Goal: Task Accomplishment & Management: Complete application form

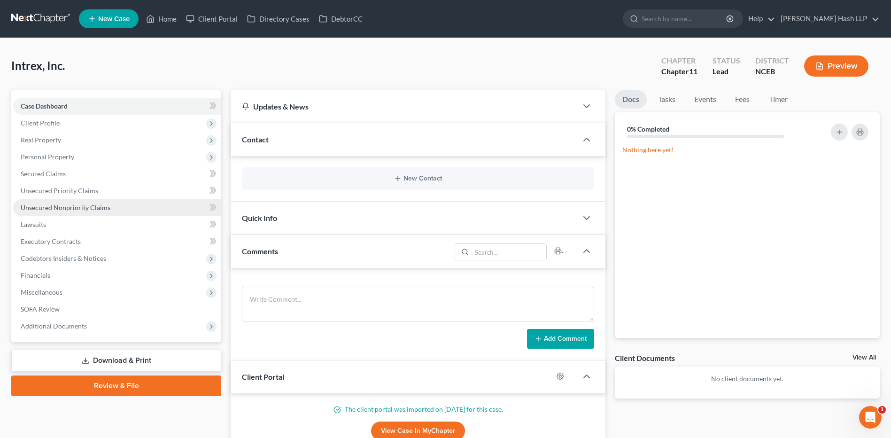
click at [70, 211] on span "Unsecured Nonpriority Claims" at bounding box center [66, 207] width 90 height 8
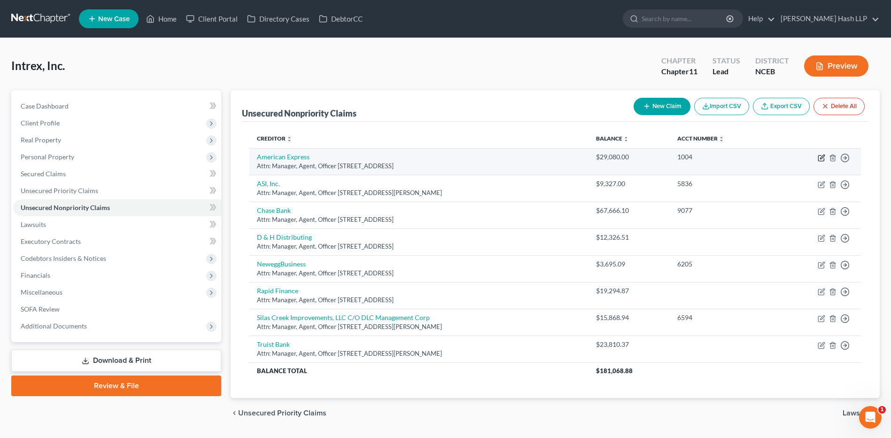
click at [821, 159] on icon "button" at bounding box center [823, 157] width 4 height 4
select select "14"
select select "2"
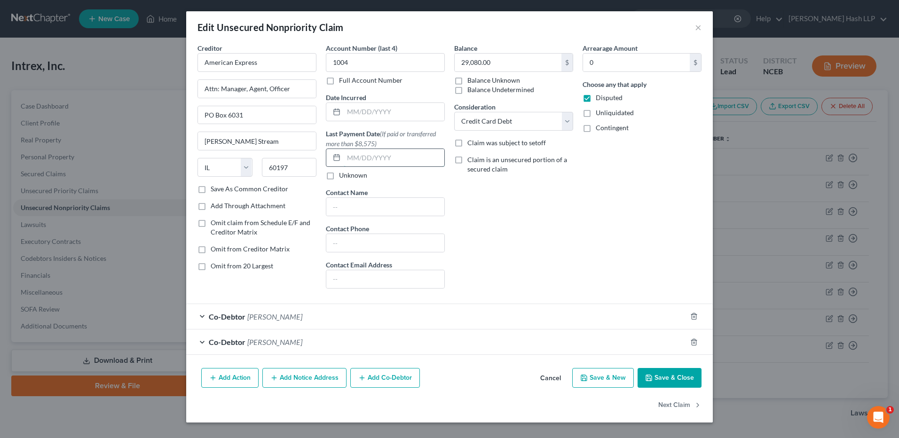
click at [361, 157] on input "text" at bounding box center [394, 158] width 101 height 18
click at [384, 159] on input "08/2025" at bounding box center [394, 158] width 101 height 18
click at [357, 158] on input "08/2025" at bounding box center [394, 158] width 101 height 18
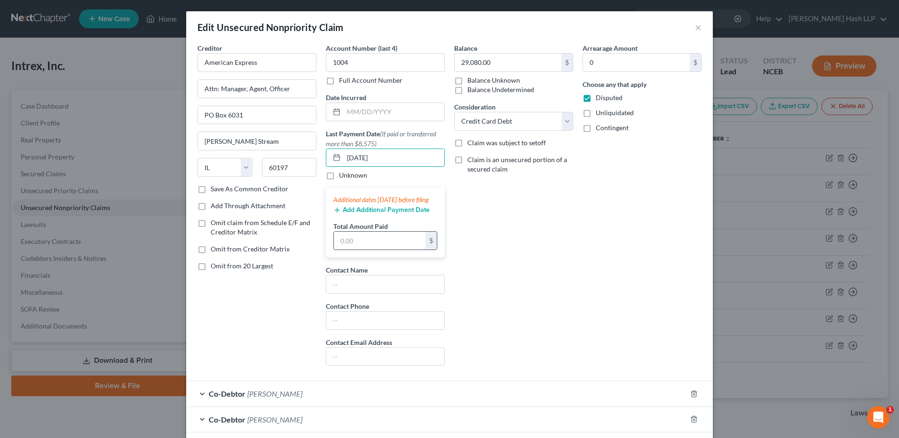
type input "[DATE]"
click at [357, 246] on input "text" at bounding box center [380, 241] width 92 height 18
type input "54,450"
click at [492, 274] on div "Balance 29,080.00 $ Balance Unknown Balance Undetermined 29,080.00 $ Balance Un…" at bounding box center [513, 208] width 128 height 330
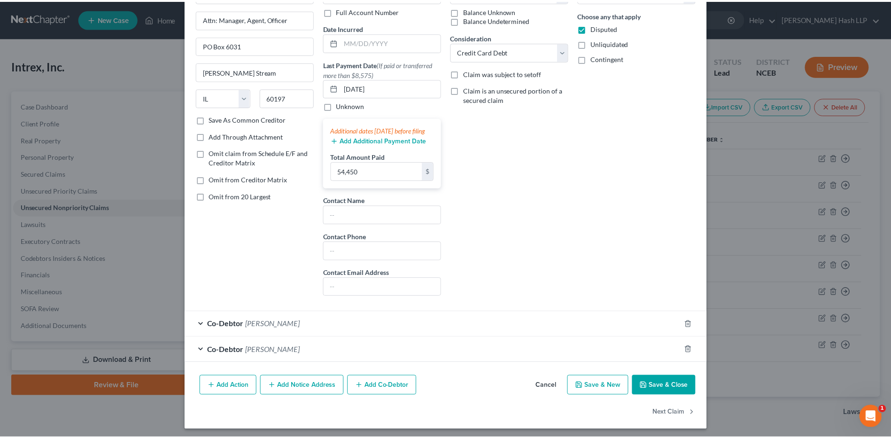
scroll to position [82, 0]
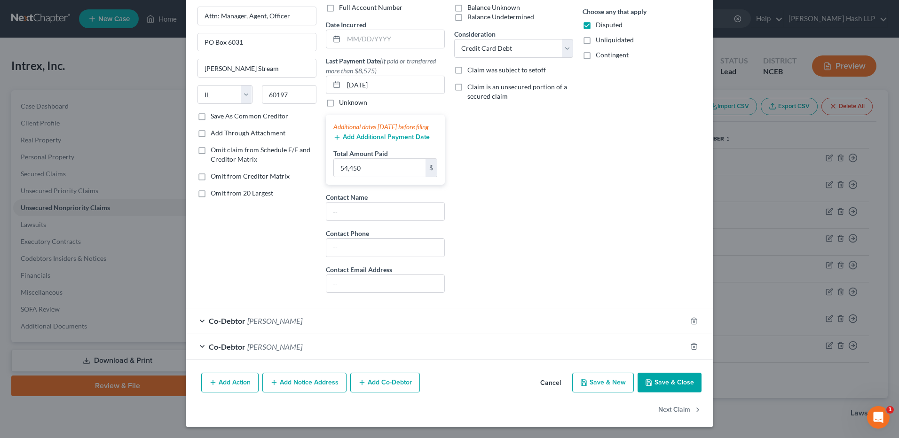
click at [668, 382] on button "Save & Close" at bounding box center [669, 383] width 64 height 20
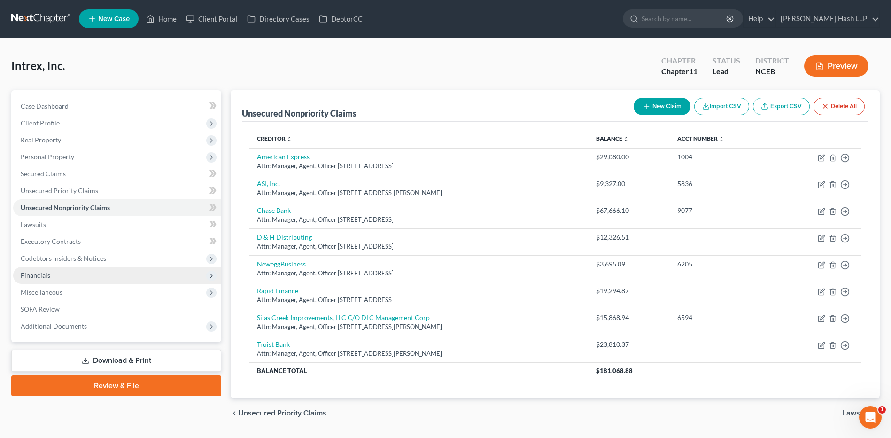
click at [65, 275] on span "Financials" at bounding box center [117, 275] width 208 height 17
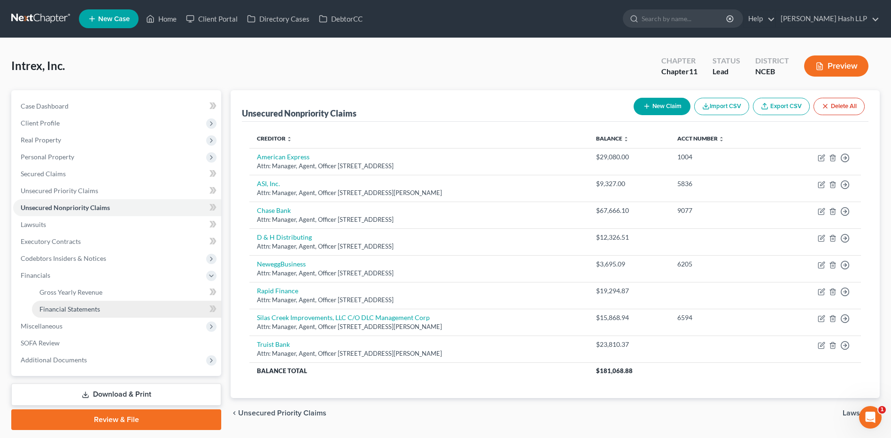
drag, startPoint x: 70, startPoint y: 308, endPoint x: 74, endPoint y: 322, distance: 15.2
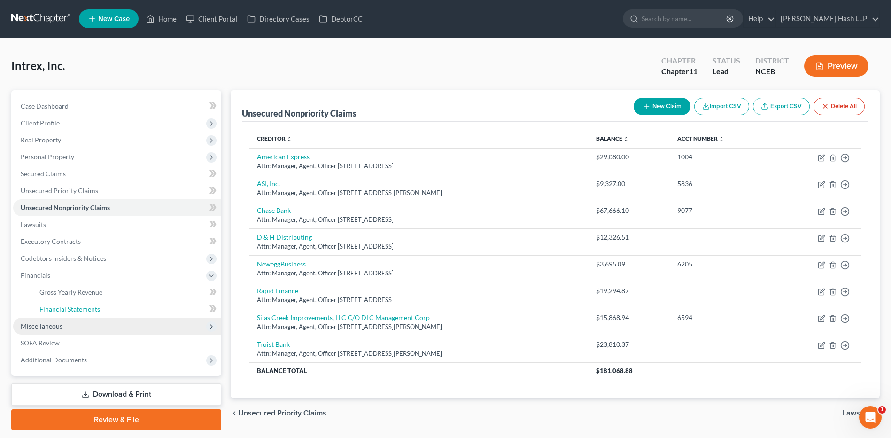
click at [70, 308] on span "Financial Statements" at bounding box center [69, 309] width 61 height 8
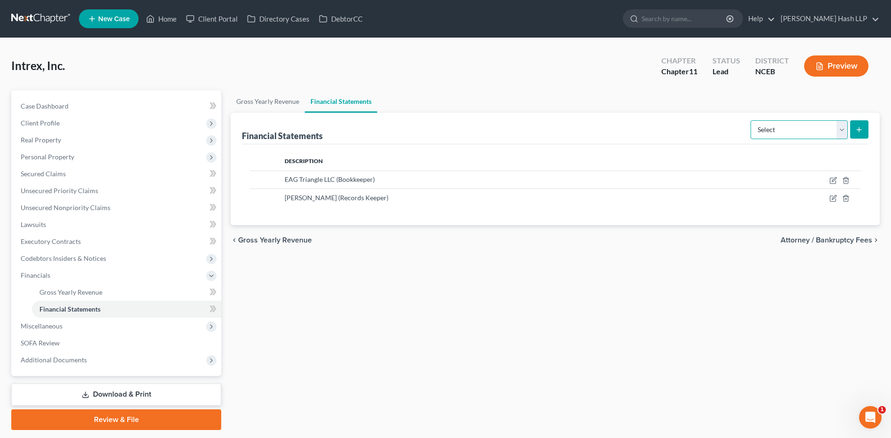
click at [841, 134] on select "Select Auditor Bookkeeper Creditor Pension Contribution Records Keeper Tax Cons…" at bounding box center [799, 129] width 97 height 19
select select "bookkeeper"
click at [752, 120] on select "Select Auditor Bookkeeper Creditor Pension Contribution Records Keeper Tax Cons…" at bounding box center [799, 129] width 97 height 19
click at [861, 129] on icon "submit" at bounding box center [860, 130] width 8 height 8
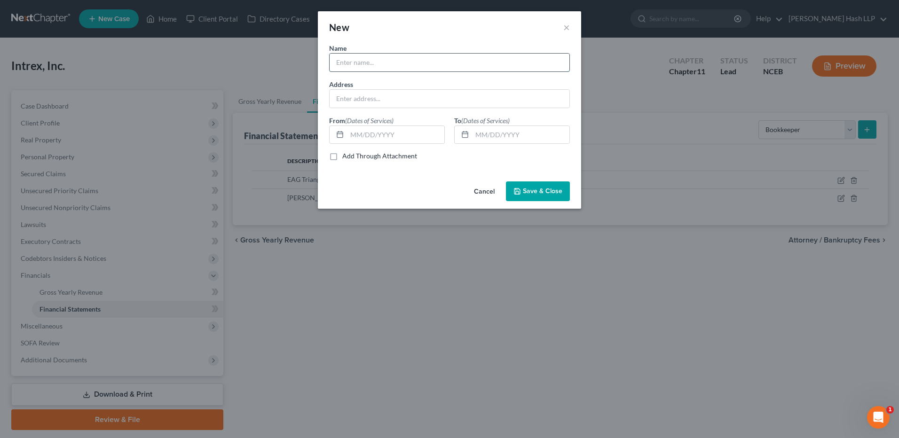
click at [452, 64] on input "text" at bounding box center [449, 63] width 240 height 18
type input "[PERSON_NAME]"
click at [440, 94] on input "text" at bounding box center [449, 99] width 240 height 18
type input "[STREET_ADDRESS][PERSON_NAME]"
click at [551, 194] on span "Save & Close" at bounding box center [542, 191] width 39 height 8
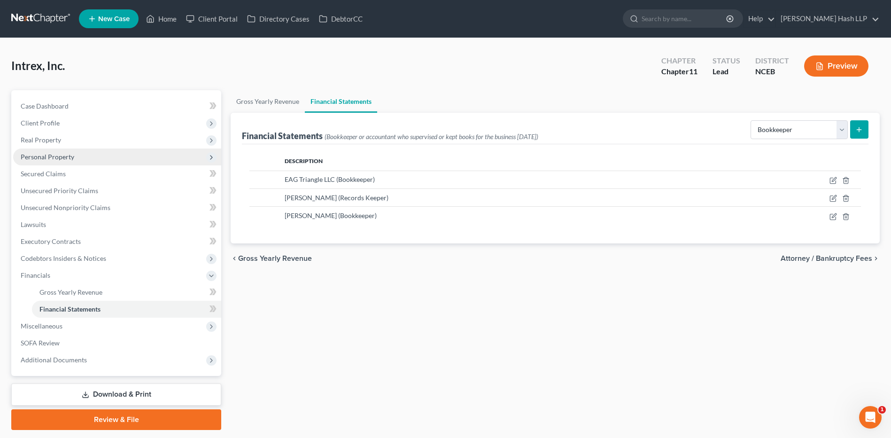
click at [64, 154] on span "Personal Property" at bounding box center [48, 157] width 54 height 8
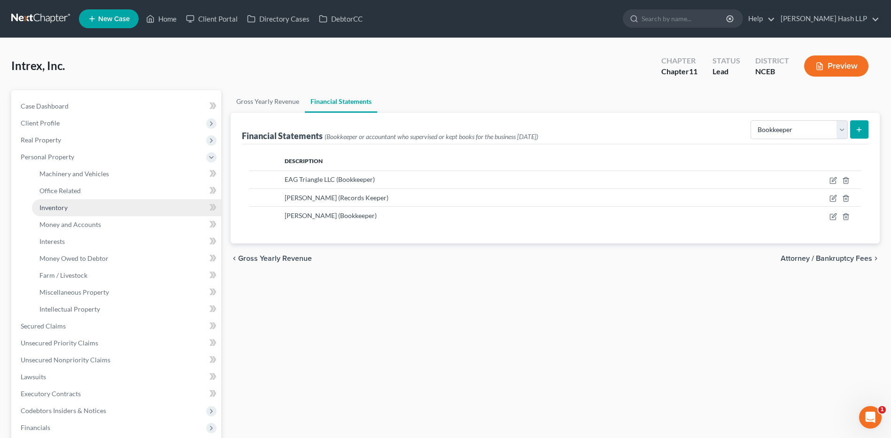
click at [56, 210] on span "Inventory" at bounding box center [53, 207] width 28 height 8
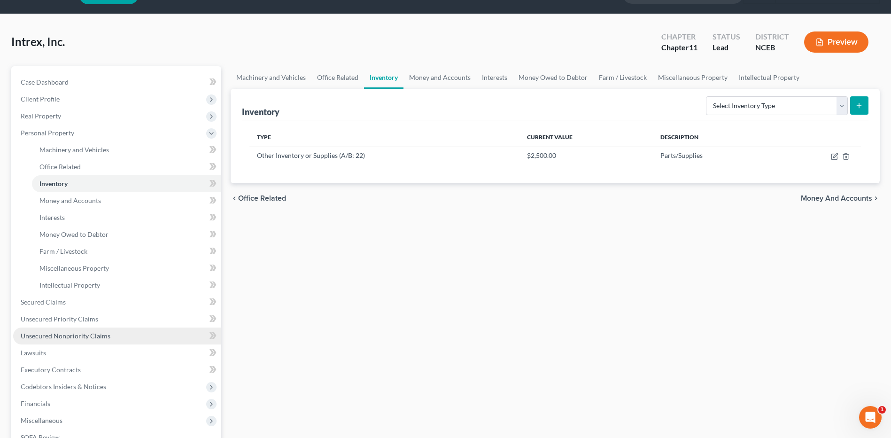
scroll to position [47, 0]
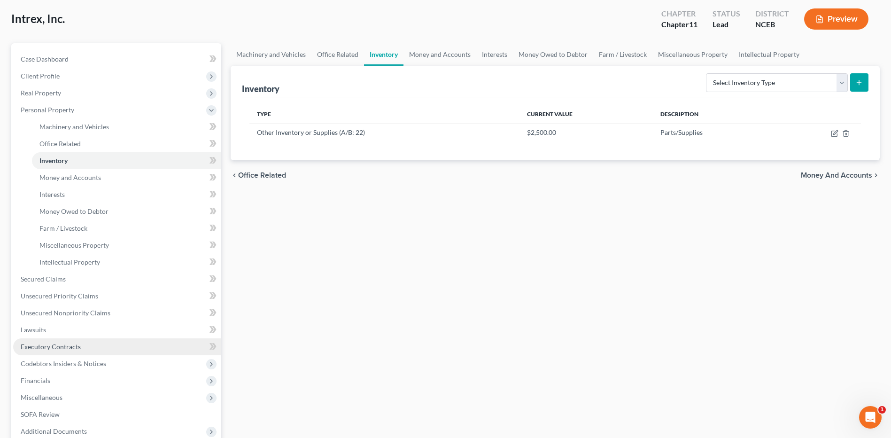
click at [73, 347] on span "Executory Contracts" at bounding box center [51, 347] width 60 height 8
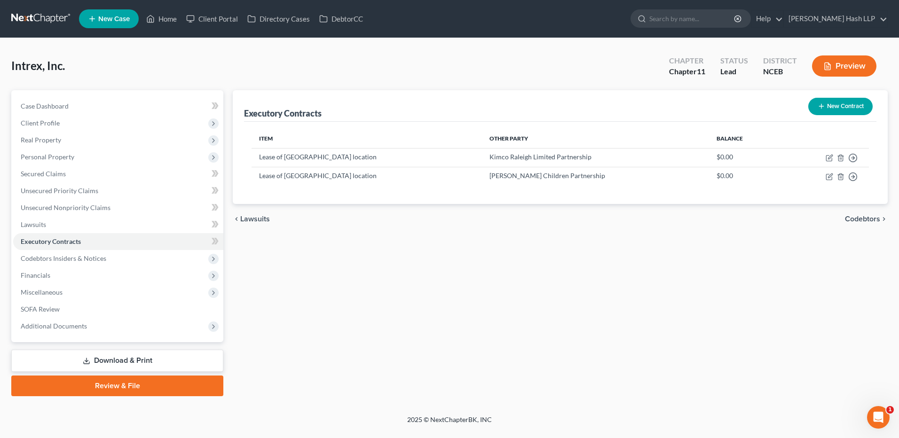
click at [845, 108] on button "New Contract" at bounding box center [840, 106] width 64 height 17
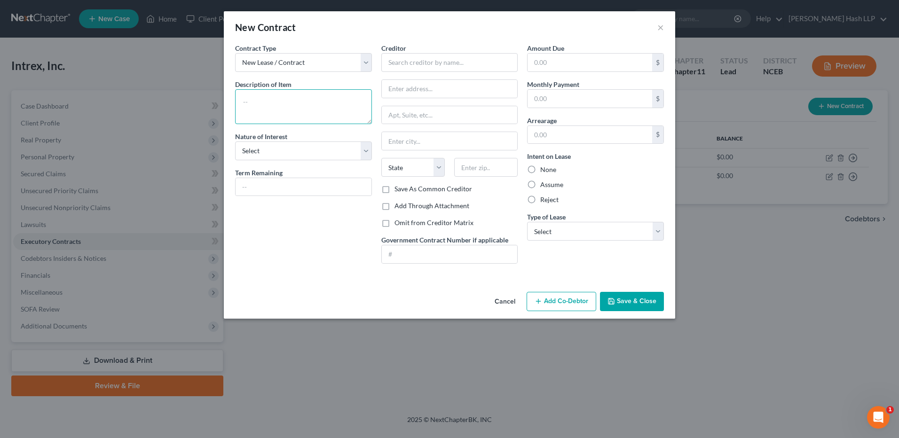
click at [303, 104] on textarea at bounding box center [303, 106] width 137 height 35
type textarea "Storage facility"
click at [420, 65] on input "text" at bounding box center [449, 62] width 137 height 19
type input "Public Storage"
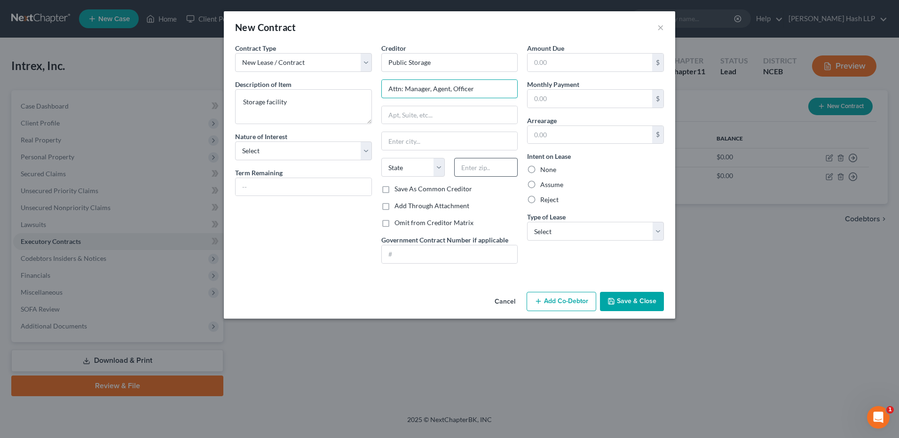
type input "Attn: Manager, Agent, Officer"
click at [474, 168] on input "text" at bounding box center [485, 167] width 63 height 19
type input "27604"
type input "[GEOGRAPHIC_DATA]"
select select "28"
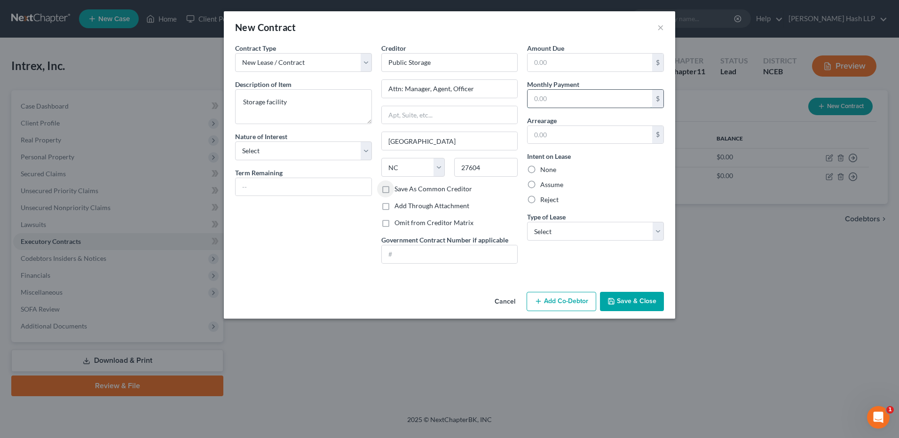
click at [567, 97] on input "text" at bounding box center [589, 99] width 125 height 18
type input "250"
click at [621, 174] on div "None" at bounding box center [595, 169] width 137 height 9
click at [540, 199] on label "Reject" at bounding box center [549, 199] width 18 height 9
click at [544, 199] on input "Reject" at bounding box center [547, 198] width 6 height 6
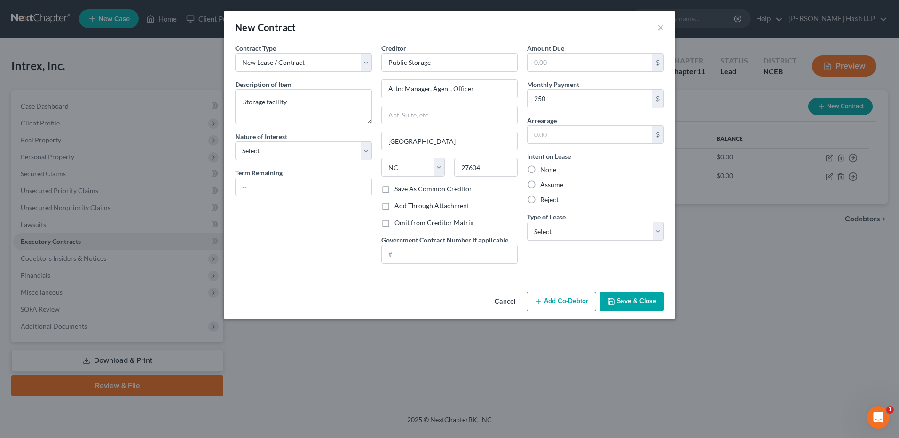
radio input "true"
click at [664, 233] on div "Amount Due $ Monthly Payment 250 $ Arrearage $ Intent on Lease None Assume Reje…" at bounding box center [595, 157] width 146 height 228
click at [658, 233] on select "Select Real Estate Car Other" at bounding box center [595, 231] width 137 height 19
select select "0"
click at [527, 222] on select "Select Real Estate Car Other" at bounding box center [595, 231] width 137 height 19
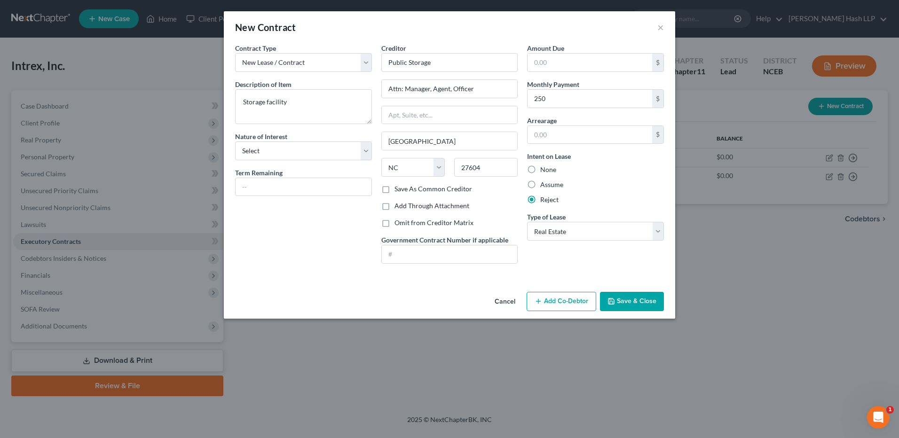
click at [639, 300] on button "Save & Close" at bounding box center [632, 302] width 64 height 20
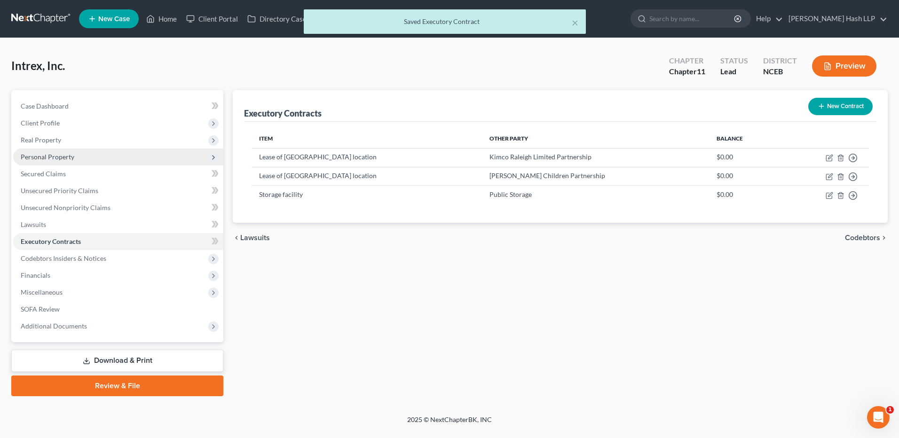
click at [56, 156] on span "Personal Property" at bounding box center [48, 157] width 54 height 8
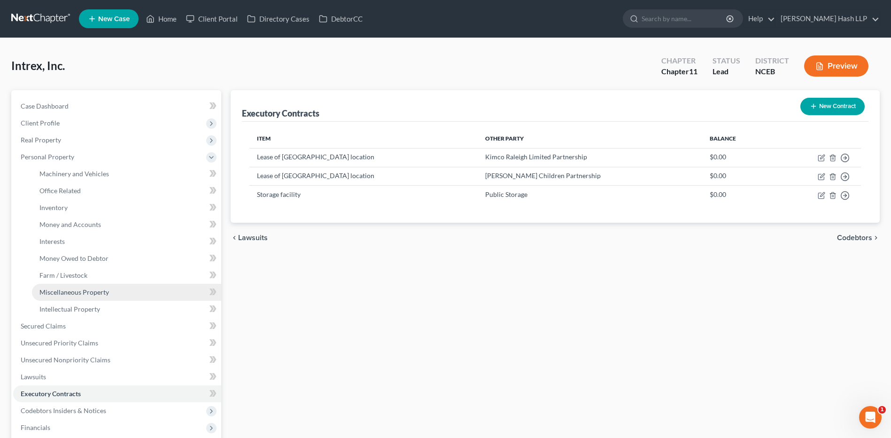
click at [90, 295] on span "Miscellaneous Property" at bounding box center [74, 292] width 70 height 8
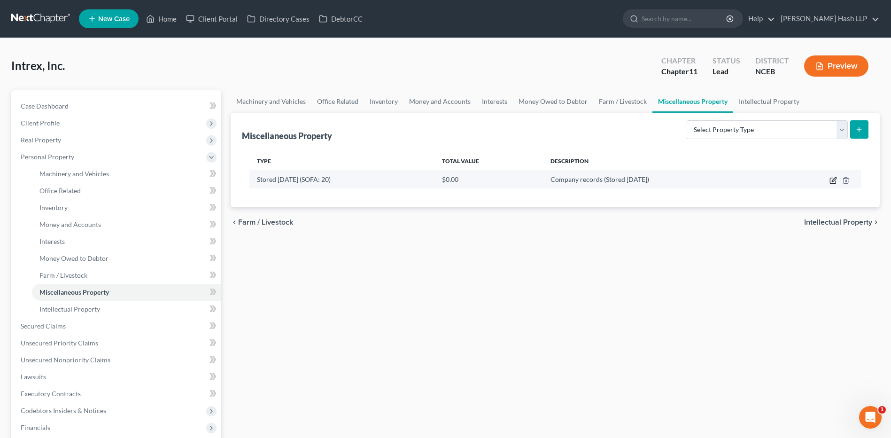
click at [835, 180] on icon "button" at bounding box center [834, 179] width 4 height 4
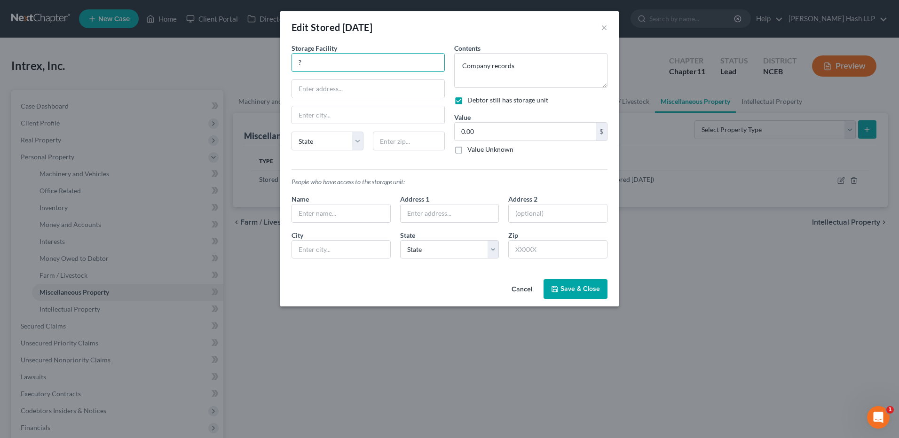
drag, startPoint x: 329, startPoint y: 63, endPoint x: 276, endPoint y: 62, distance: 52.6
click at [276, 62] on div "Edit Stored [DATE] × Storage Facility ? State [US_STATE] AK AR AZ CA CO CT DE D…" at bounding box center [449, 219] width 899 height 438
type input "Public Storage"
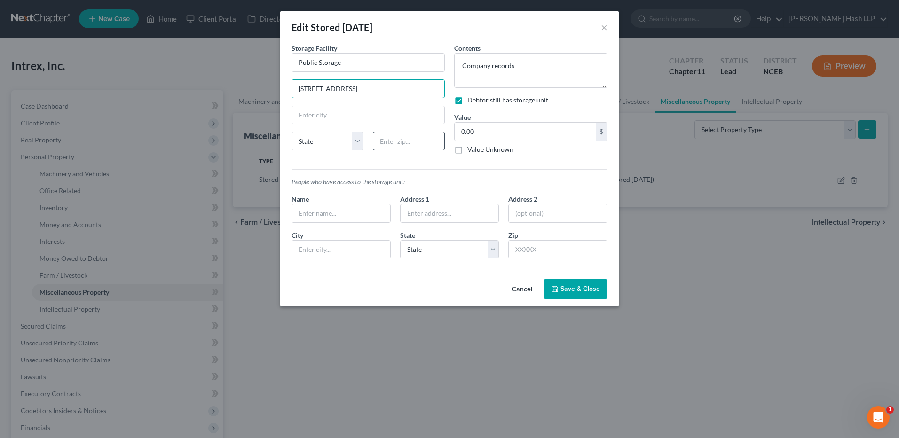
type input "[STREET_ADDRESS]"
click at [405, 142] on input "text" at bounding box center [409, 141] width 72 height 19
type input "27604"
type input "[GEOGRAPHIC_DATA]"
select select "28"
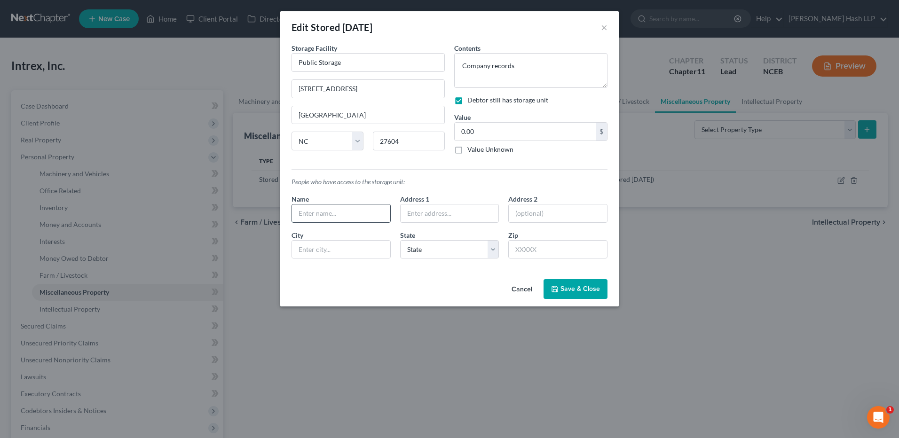
click at [357, 215] on input "text" at bounding box center [341, 213] width 98 height 18
type input "[PERSON_NAME] & [PERSON_NAME]"
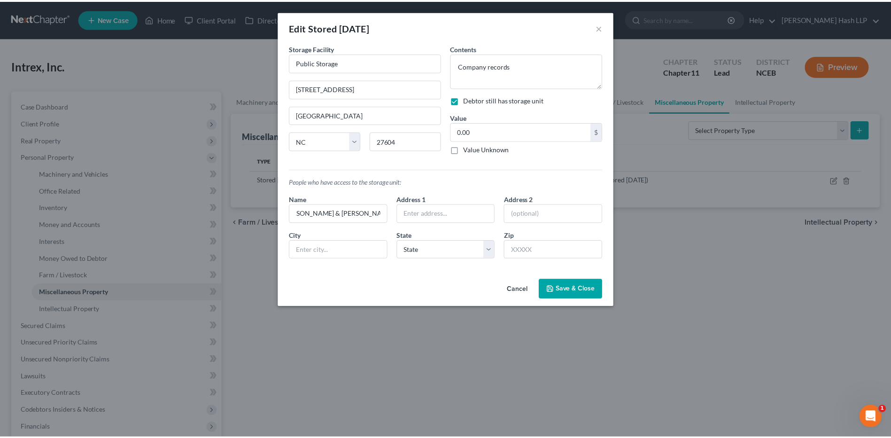
scroll to position [0, 0]
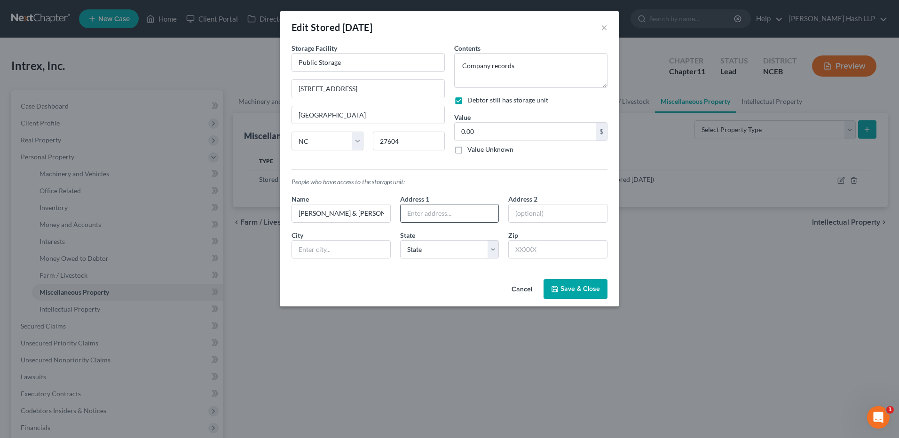
click at [443, 214] on input "text" at bounding box center [449, 213] width 98 height 18
type input "[STREET_ADDRESS]"
type input "Suite 108"
click at [527, 251] on input "text" at bounding box center [557, 249] width 99 height 19
type input "27612"
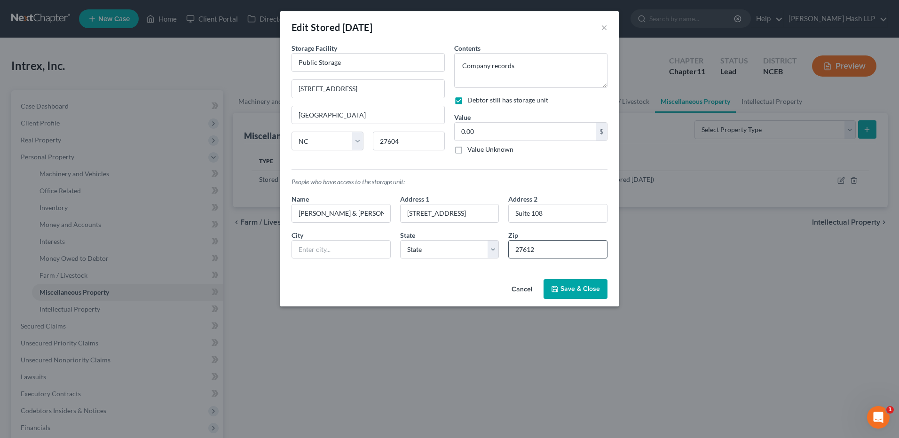
type input "[GEOGRAPHIC_DATA]"
select select "28"
click at [599, 283] on button "Save & Close" at bounding box center [575, 289] width 64 height 20
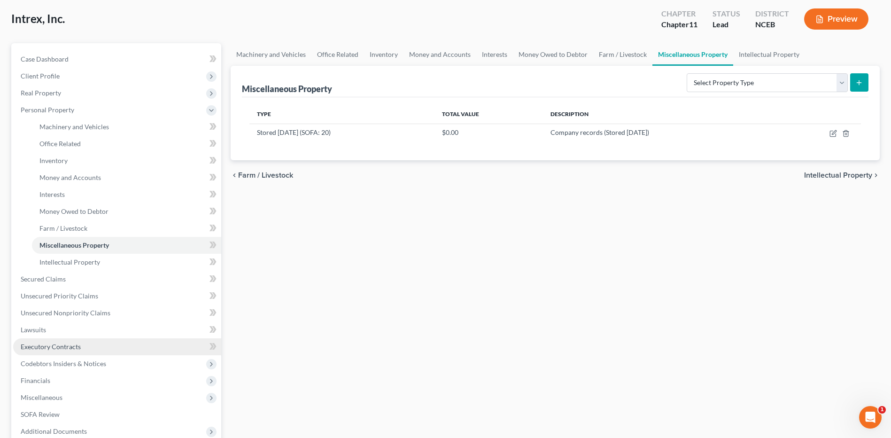
click at [75, 344] on span "Executory Contracts" at bounding box center [51, 347] width 60 height 8
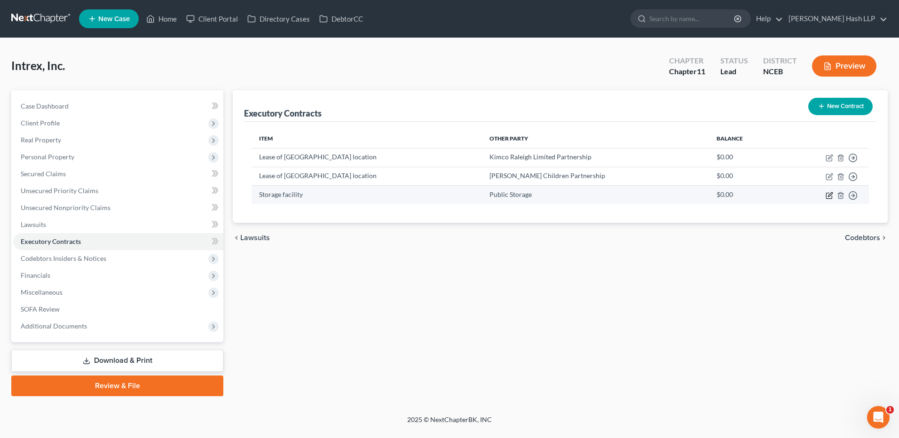
click at [830, 196] on icon "button" at bounding box center [829, 196] width 8 height 8
select select "28"
select select "0"
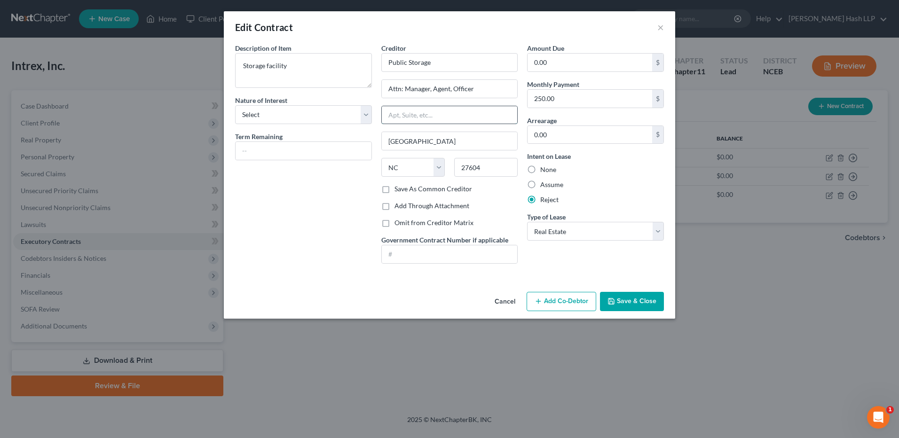
click at [390, 116] on input "text" at bounding box center [450, 115] width 136 height 18
type input "[STREET_ADDRESS]"
click at [634, 302] on button "Save & Close" at bounding box center [632, 302] width 64 height 20
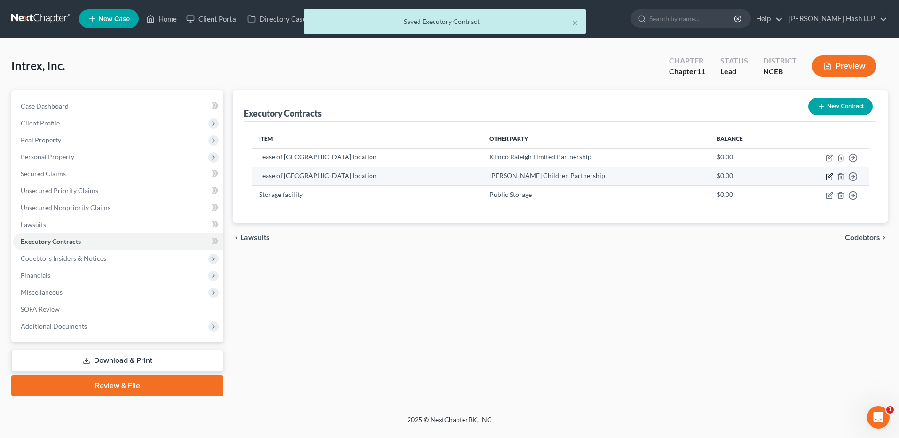
click at [829, 176] on icon "button" at bounding box center [830, 175] width 4 height 4
select select "3"
select select "28"
select select "0"
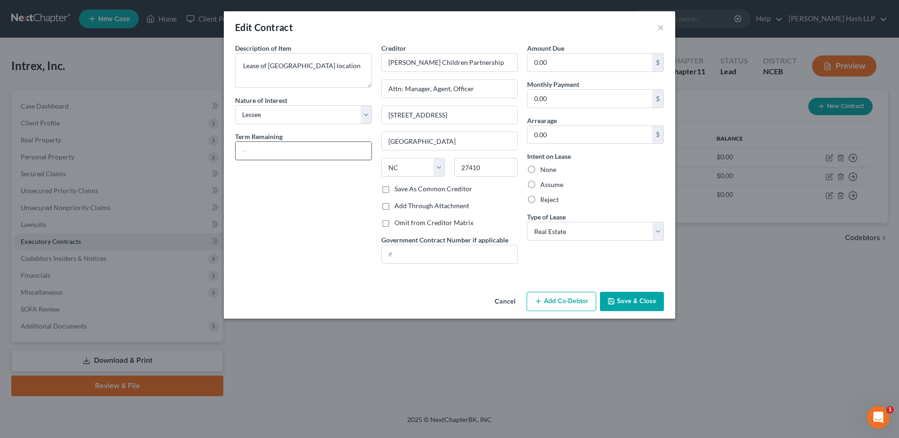
click at [303, 156] on input "text" at bounding box center [303, 151] width 136 height 18
type input "6 months"
click at [580, 101] on input "0.00" at bounding box center [589, 99] width 125 height 18
type input "2,625"
click at [540, 187] on label "Assume" at bounding box center [551, 184] width 23 height 9
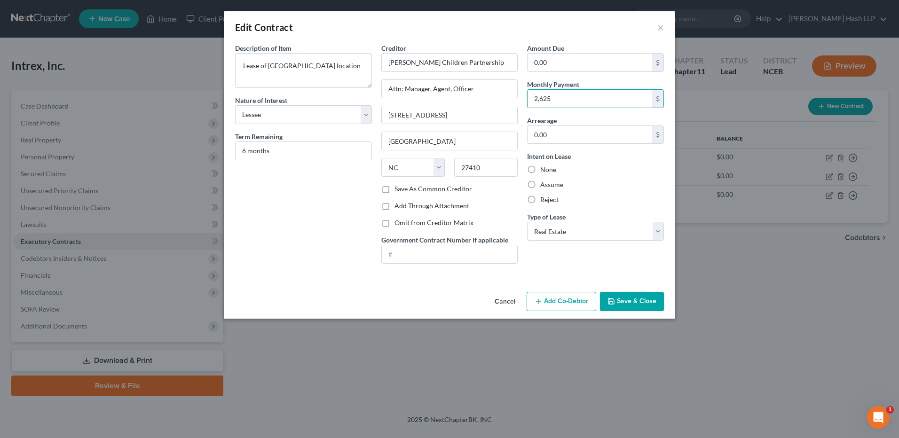
click at [544, 186] on input "Assume" at bounding box center [547, 183] width 6 height 6
radio input "true"
click at [647, 307] on button "Save & Close" at bounding box center [632, 302] width 64 height 20
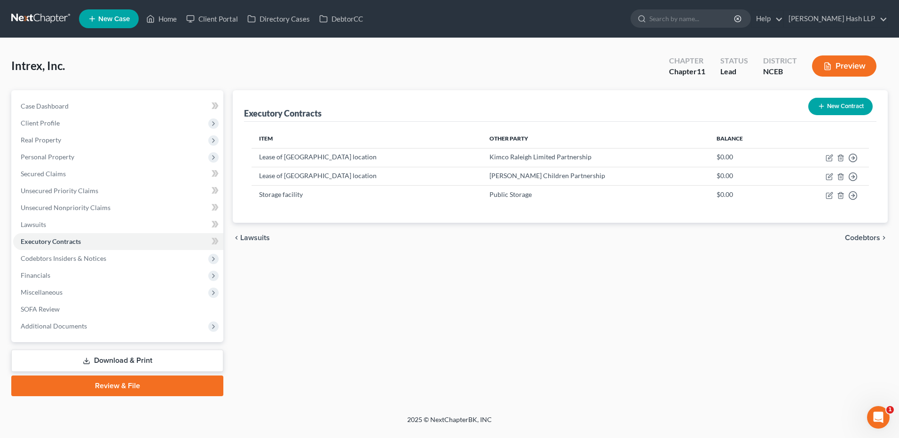
click at [137, 363] on link "Download & Print" at bounding box center [117, 361] width 212 height 22
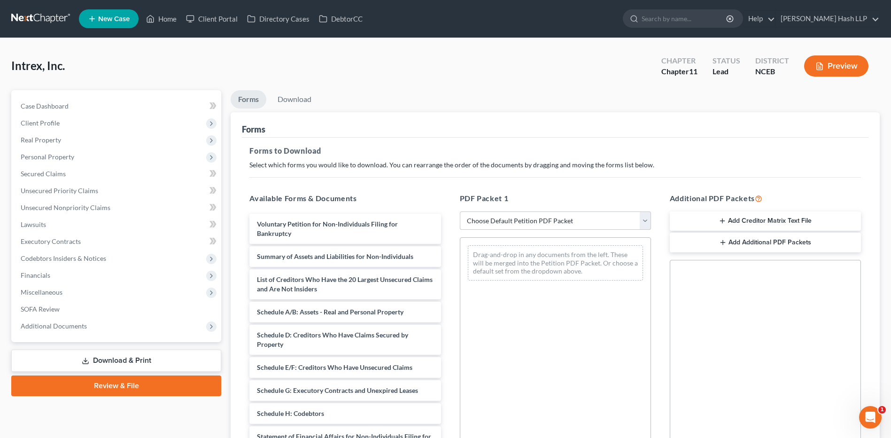
click at [650, 216] on select "Choose Default Petition PDF Packet Complete Bankruptcy Petition (all forms and …" at bounding box center [555, 220] width 191 height 19
select select "0"
click at [460, 211] on select "Choose Default Petition PDF Packet Complete Bankruptcy Petition (all forms and …" at bounding box center [555, 220] width 191 height 19
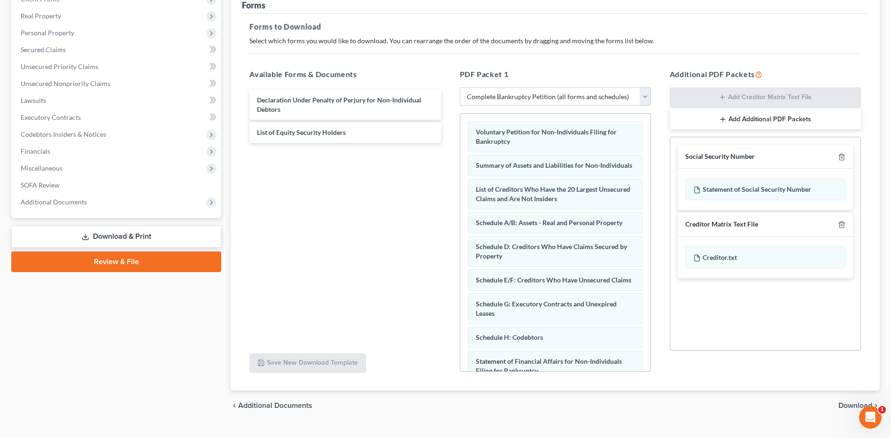
scroll to position [141, 0]
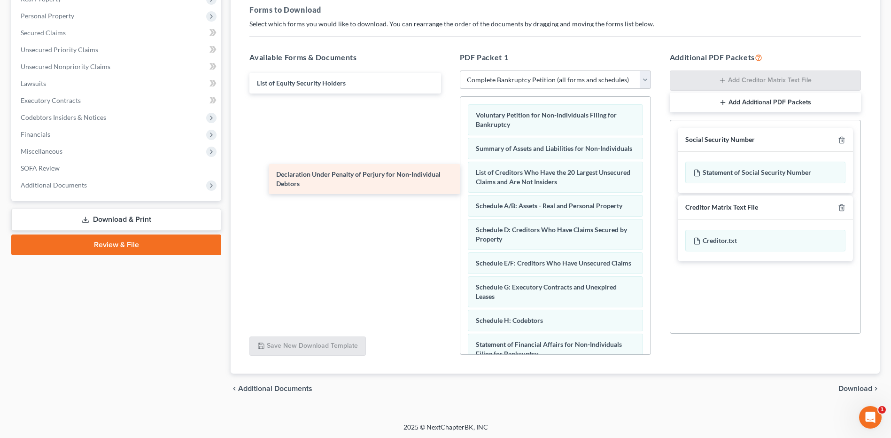
drag, startPoint x: 361, startPoint y: 86, endPoint x: 381, endPoint y: 177, distance: 93.2
click at [381, 126] on div "Declaration Under Penalty of Perjury for Non-Individual Debtors Declaration Und…" at bounding box center [345, 99] width 206 height 53
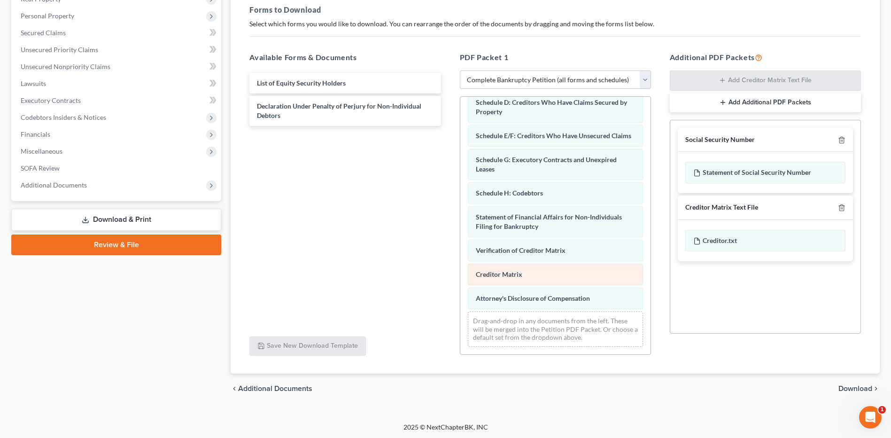
scroll to position [146, 0]
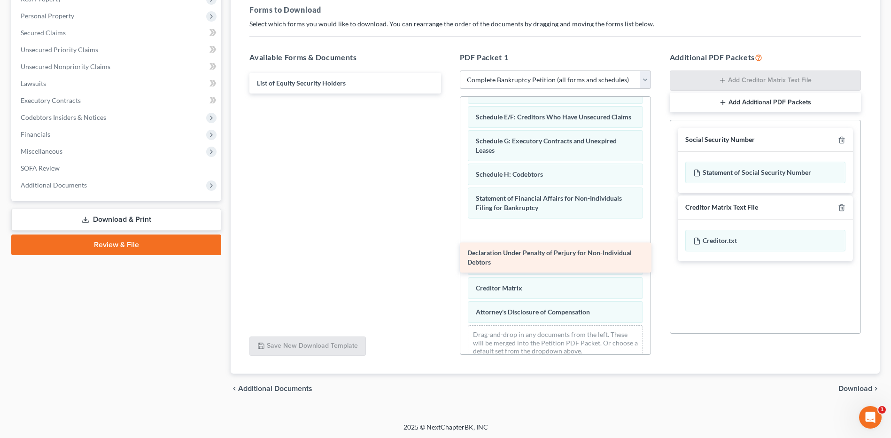
drag, startPoint x: 318, startPoint y: 102, endPoint x: 528, endPoint y: 249, distance: 256.6
click at [448, 94] on div "Declaration Under Penalty of Perjury for Non-Individual Debtors List of Equity …" at bounding box center [345, 83] width 206 height 21
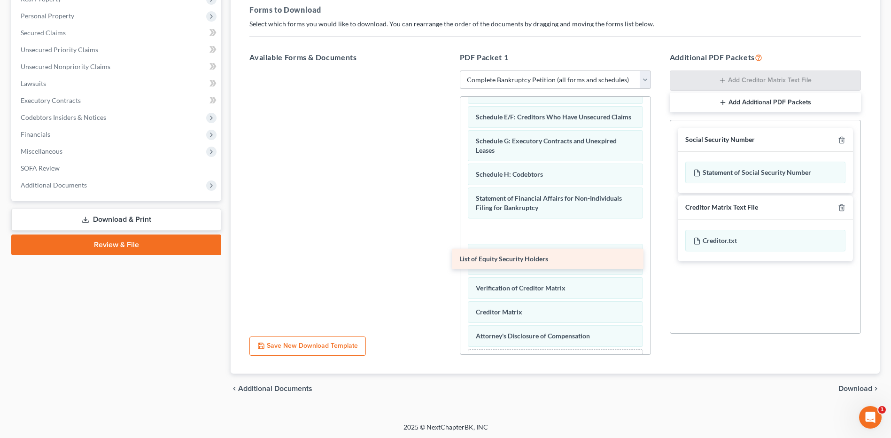
drag, startPoint x: 336, startPoint y: 81, endPoint x: 541, endPoint y: 251, distance: 267.3
click at [448, 70] on div "List of Equity Security Holders List of Equity Security Holders" at bounding box center [345, 70] width 206 height 0
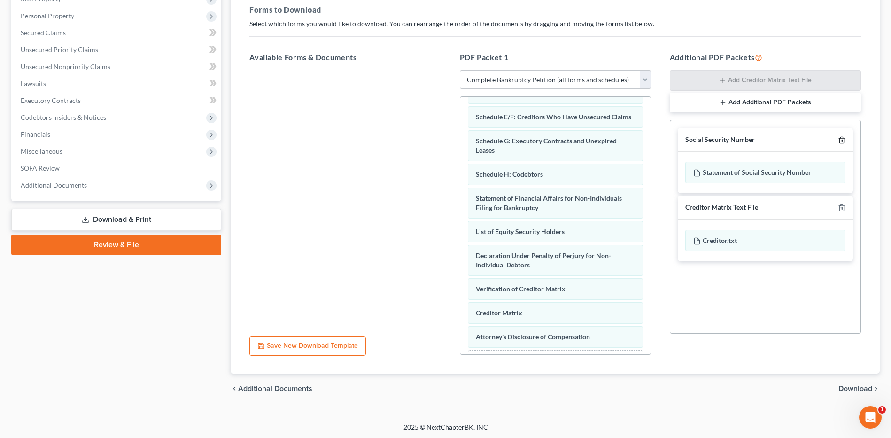
click at [843, 138] on icon "button" at bounding box center [842, 140] width 8 height 8
click at [843, 137] on icon "button" at bounding box center [842, 140] width 4 height 6
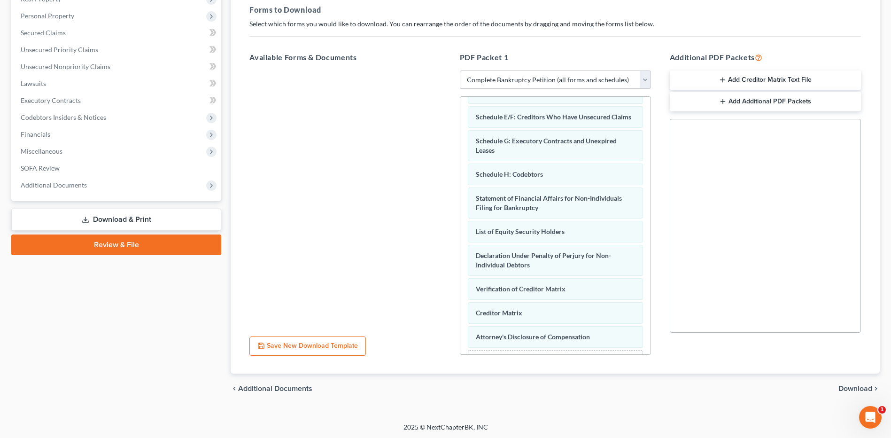
click at [852, 388] on span "Download" at bounding box center [856, 389] width 34 height 8
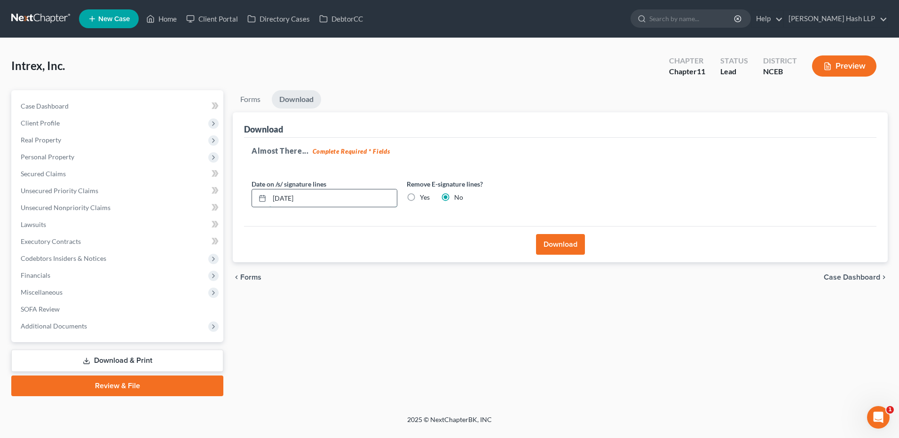
drag, startPoint x: 332, startPoint y: 201, endPoint x: 252, endPoint y: 202, distance: 80.4
click at [252, 202] on div "[DATE]" at bounding box center [324, 198] width 146 height 19
click at [420, 195] on label "Yes" at bounding box center [425, 197] width 10 height 9
click at [423, 195] on input "Yes" at bounding box center [426, 196] width 6 height 6
radio input "true"
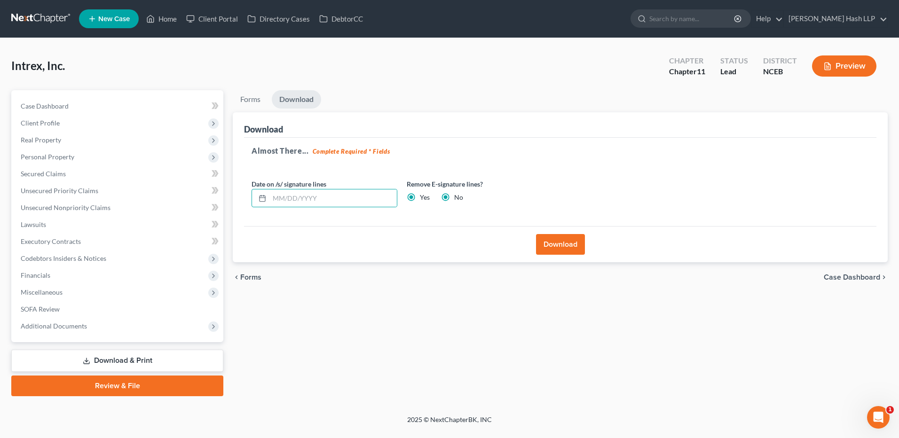
radio input "false"
click at [557, 245] on button "Download" at bounding box center [560, 244] width 49 height 21
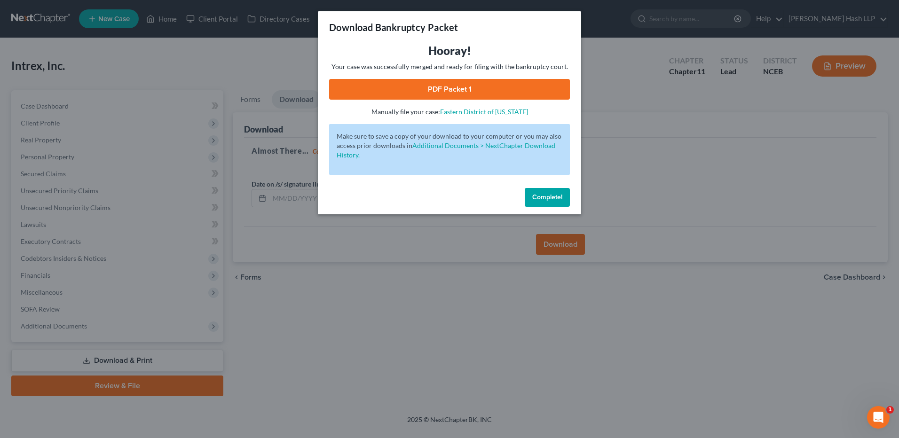
click at [458, 93] on link "PDF Packet 1" at bounding box center [449, 89] width 241 height 21
click at [548, 200] on span "Complete!" at bounding box center [547, 197] width 30 height 8
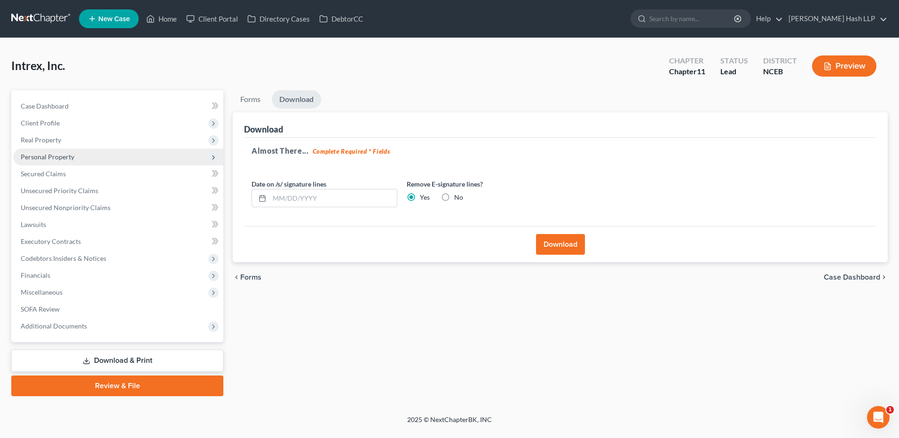
click at [65, 154] on span "Personal Property" at bounding box center [48, 157] width 54 height 8
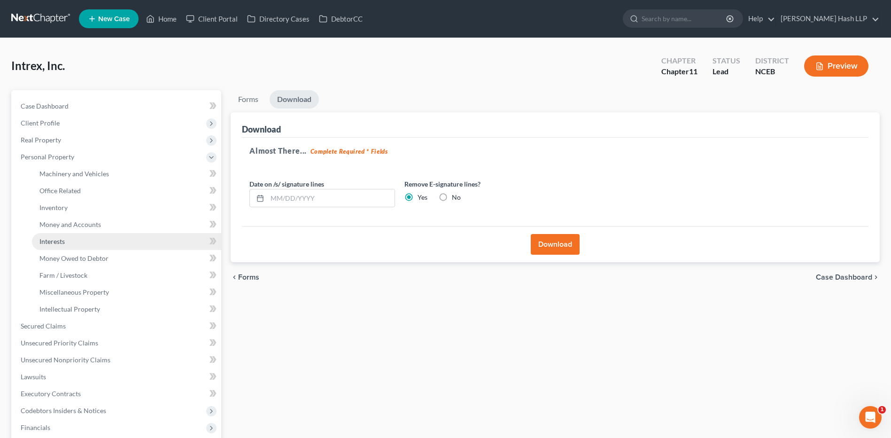
click at [66, 242] on link "Interests" at bounding box center [126, 241] width 189 height 17
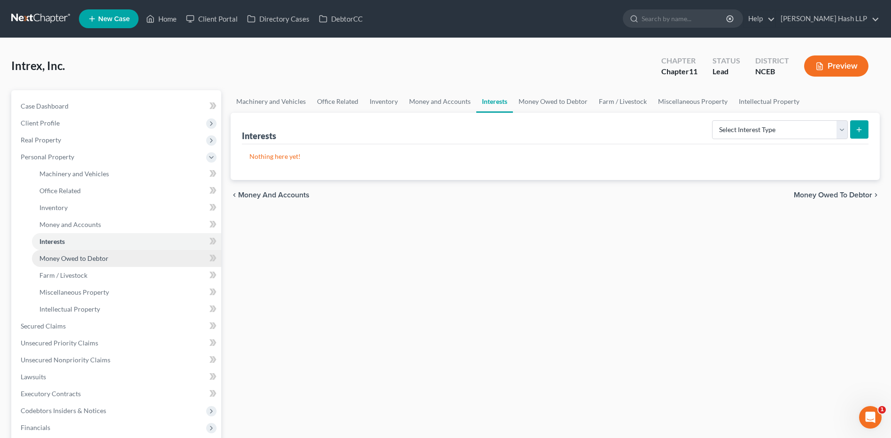
click at [69, 255] on span "Money Owed to Debtor" at bounding box center [73, 258] width 69 height 8
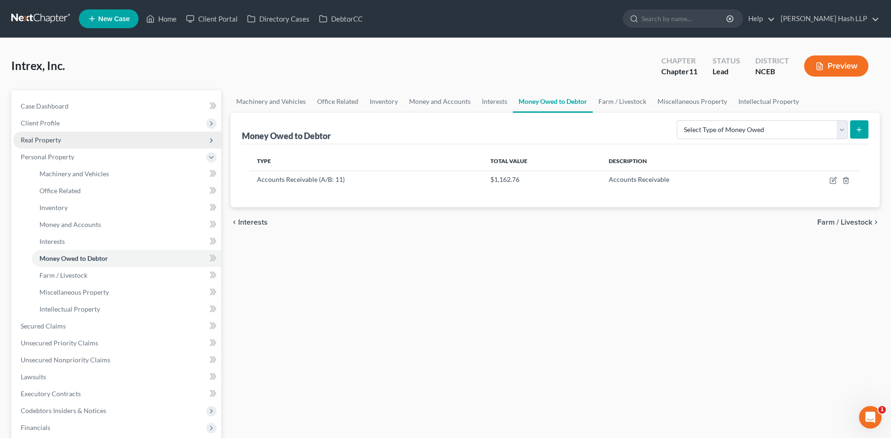
click at [59, 137] on span "Real Property" at bounding box center [41, 140] width 40 height 8
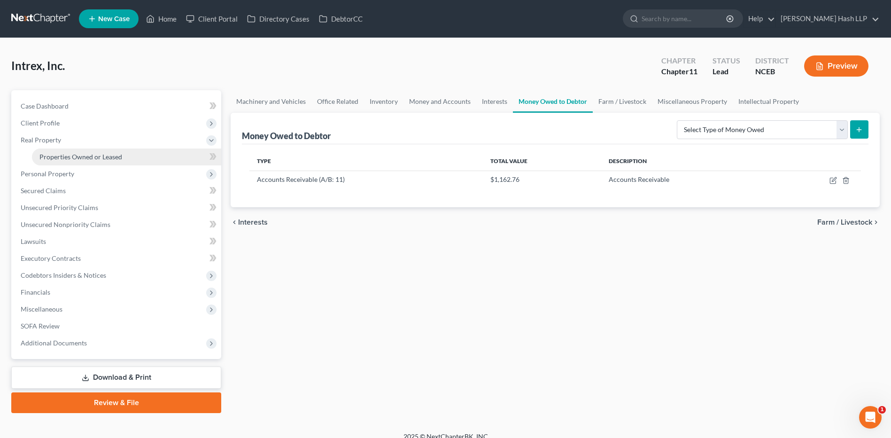
click at [64, 156] on span "Properties Owned or Leased" at bounding box center [80, 157] width 83 height 8
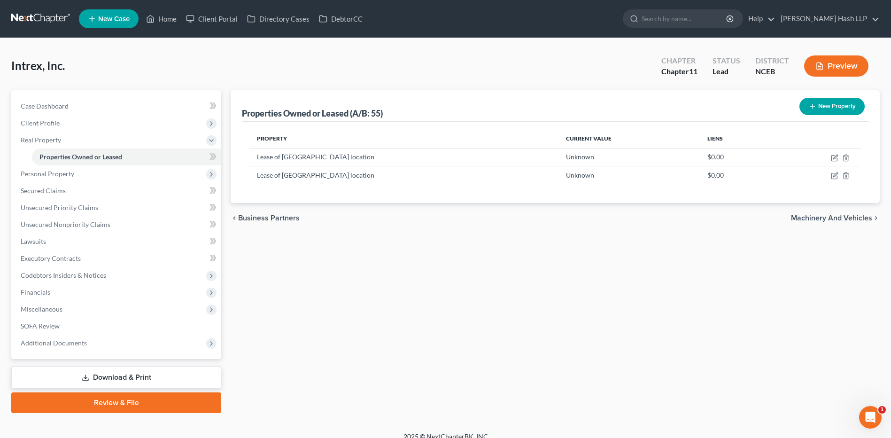
click at [844, 107] on button "New Property" at bounding box center [832, 106] width 65 height 17
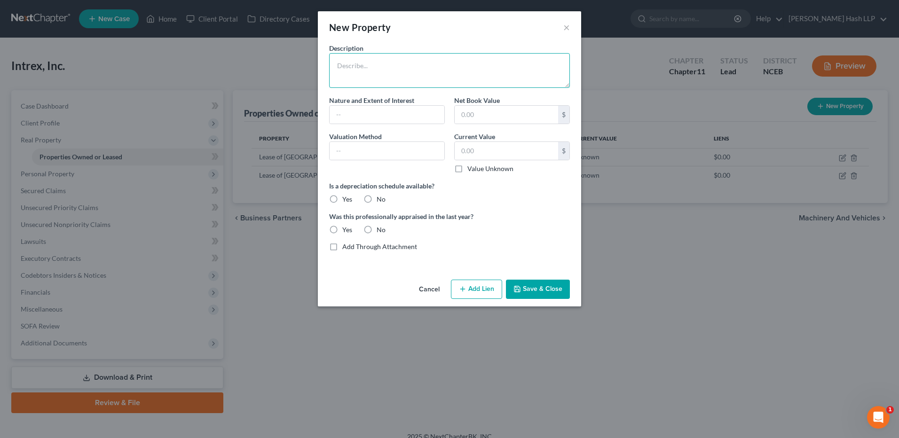
click at [418, 71] on textarea at bounding box center [449, 70] width 241 height 35
type textarea "Storage Facility"
click at [376, 199] on label "No" at bounding box center [380, 199] width 9 height 9
click at [380, 199] on input "No" at bounding box center [383, 198] width 6 height 6
radio input "true"
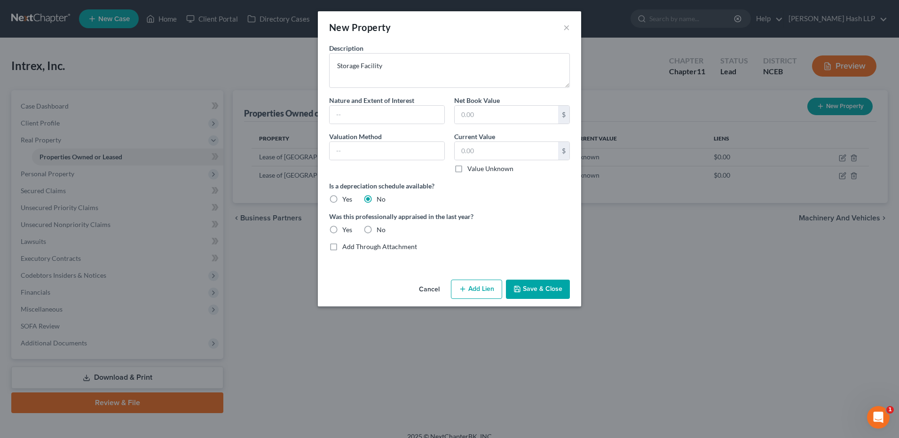
click at [376, 228] on label "No" at bounding box center [380, 229] width 9 height 9
click at [380, 228] on input "No" at bounding box center [383, 228] width 6 height 6
radio input "true"
click at [495, 153] on input "text" at bounding box center [505, 151] width 103 height 18
type input "0"
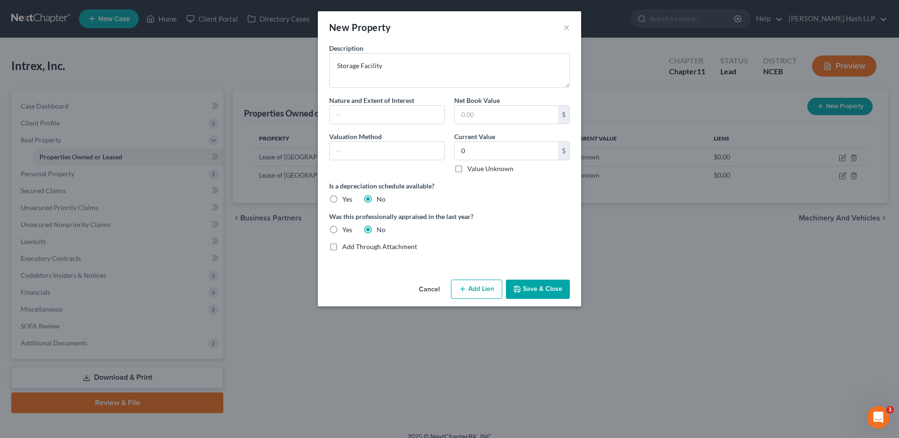
drag, startPoint x: 541, startPoint y: 291, endPoint x: 532, endPoint y: 273, distance: 20.0
click at [543, 288] on button "Save & Close" at bounding box center [538, 290] width 64 height 20
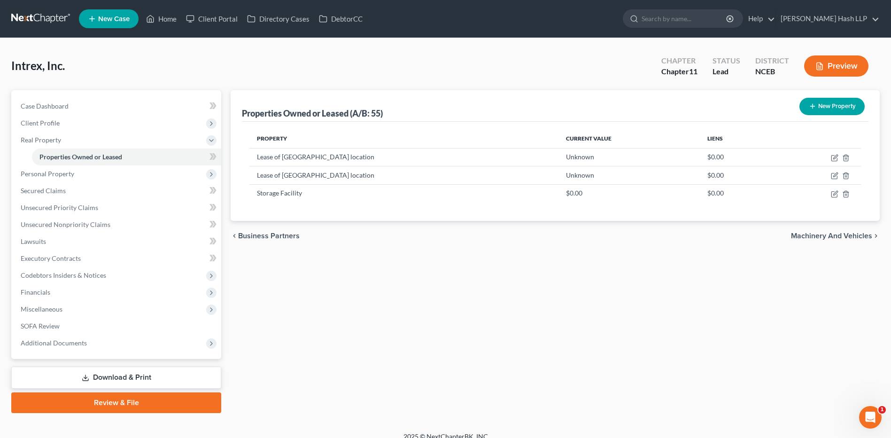
click at [148, 380] on link "Download & Print" at bounding box center [116, 378] width 210 height 22
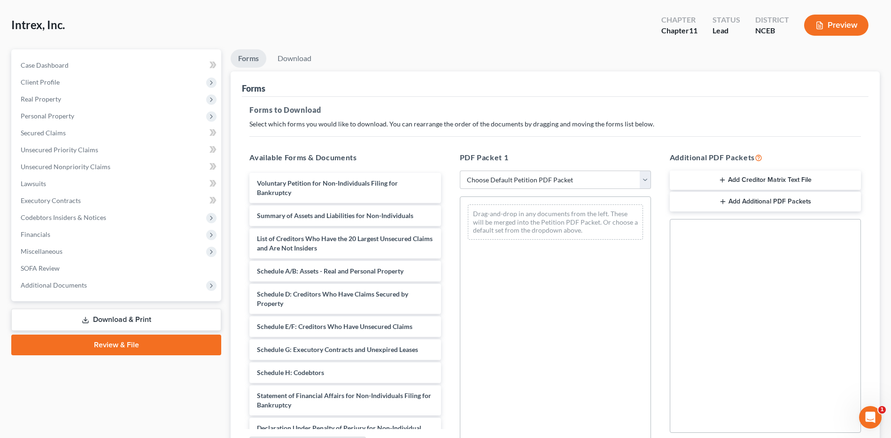
scroll to position [94, 0]
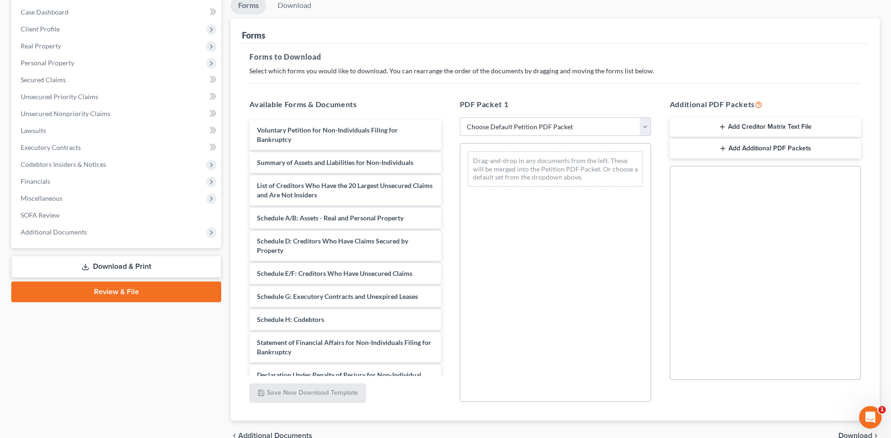
click at [641, 133] on select "Choose Default Petition PDF Packet Complete Bankruptcy Petition (all forms and …" at bounding box center [555, 126] width 191 height 19
select select "0"
click at [460, 117] on select "Choose Default Petition PDF Packet Complete Bankruptcy Petition (all forms and …" at bounding box center [555, 126] width 191 height 19
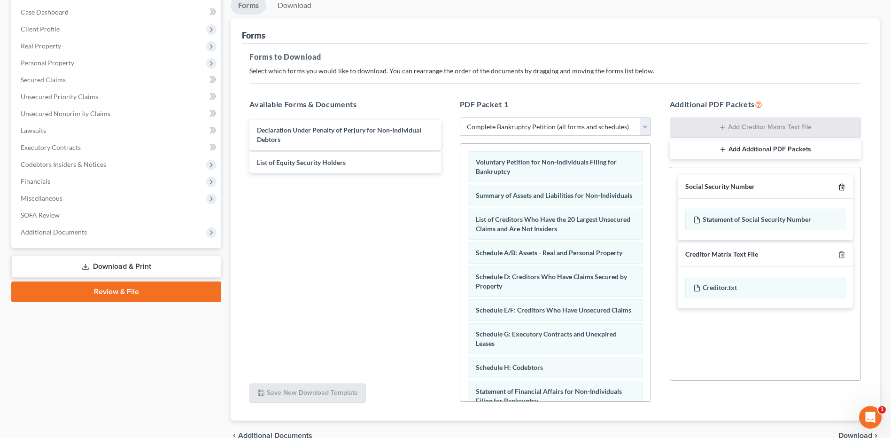
click at [844, 185] on icon "button" at bounding box center [842, 187] width 4 height 6
click at [844, 189] on icon "button" at bounding box center [842, 187] width 4 height 6
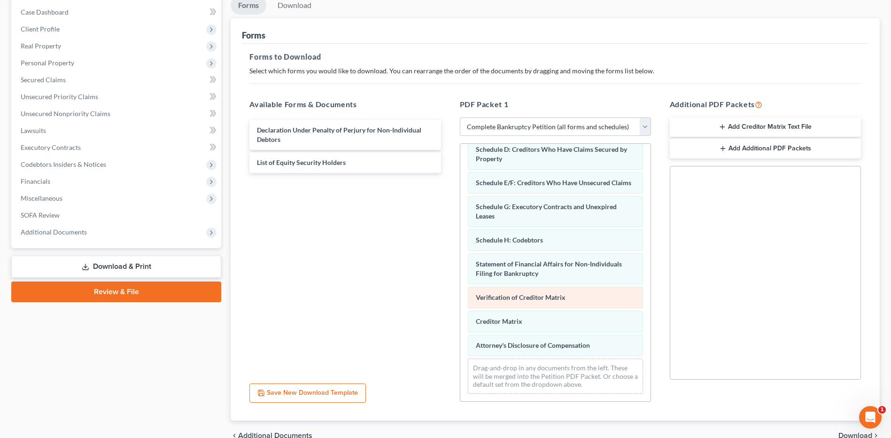
scroll to position [146, 0]
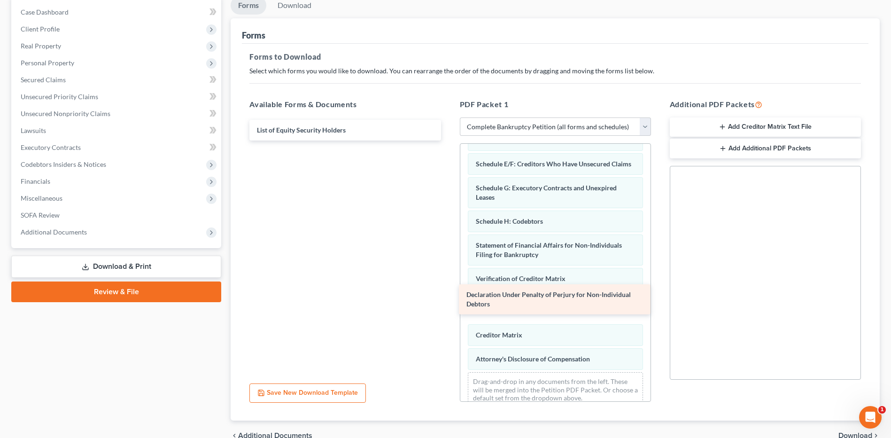
drag, startPoint x: 311, startPoint y: 134, endPoint x: 520, endPoint y: 299, distance: 266.4
click at [448, 141] on div "Declaration Under Penalty of Perjury for Non-Individual Debtors Declaration Und…" at bounding box center [345, 130] width 206 height 21
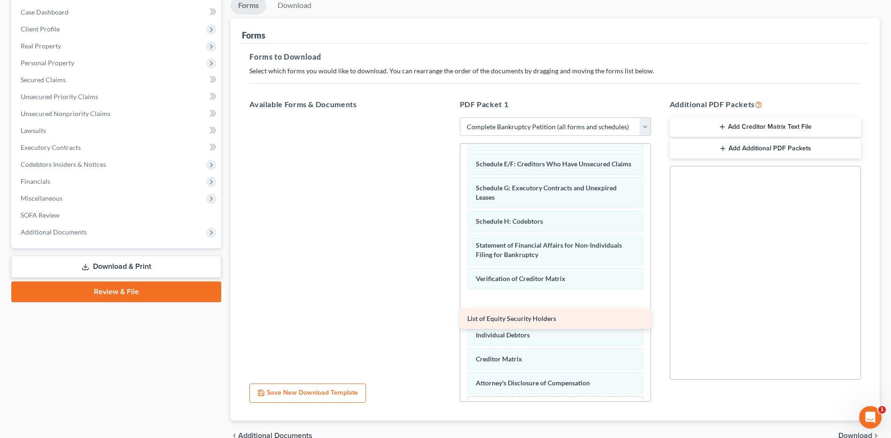
drag, startPoint x: 316, startPoint y: 132, endPoint x: 527, endPoint y: 320, distance: 282.6
click at [448, 117] on div "List of Equity Security Holders List of Equity Security Holders" at bounding box center [345, 117] width 206 height 0
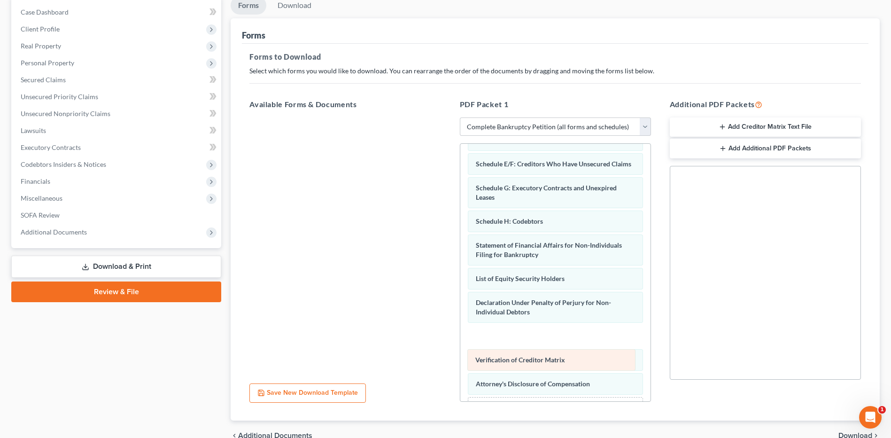
drag, startPoint x: 539, startPoint y: 293, endPoint x: 539, endPoint y: 356, distance: 62.5
click at [539, 356] on div "Verification of Creditor Matrix Voluntary Petition for Non-Individuals Filing f…" at bounding box center [556, 219] width 190 height 442
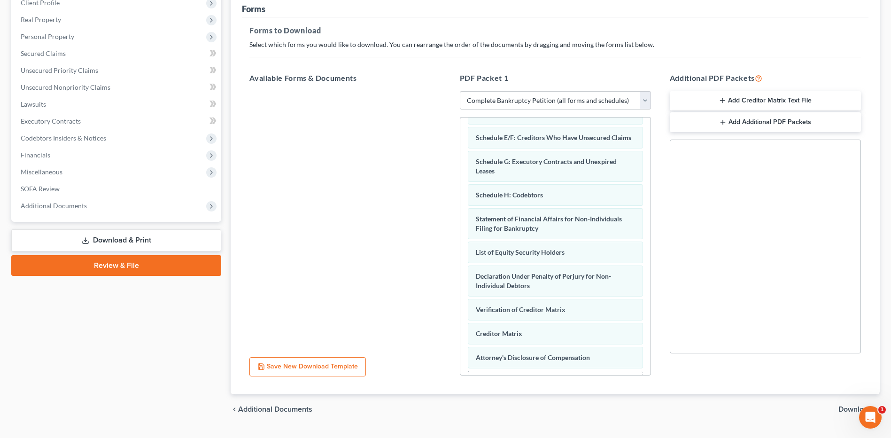
scroll to position [142, 0]
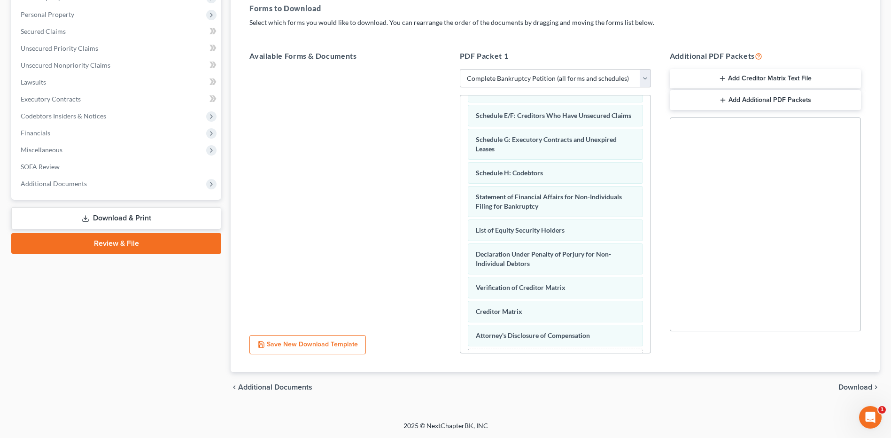
click at [845, 384] on span "Download" at bounding box center [856, 387] width 34 height 8
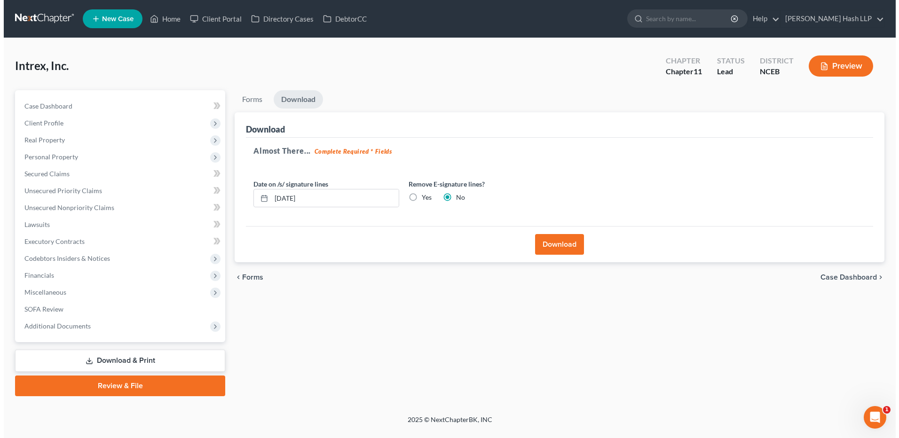
scroll to position [0, 0]
drag, startPoint x: 328, startPoint y: 205, endPoint x: 238, endPoint y: 209, distance: 89.4
click at [241, 209] on div "Download Almost There... Complete Required * Fields Date on /s/ signature lines…" at bounding box center [560, 187] width 655 height 150
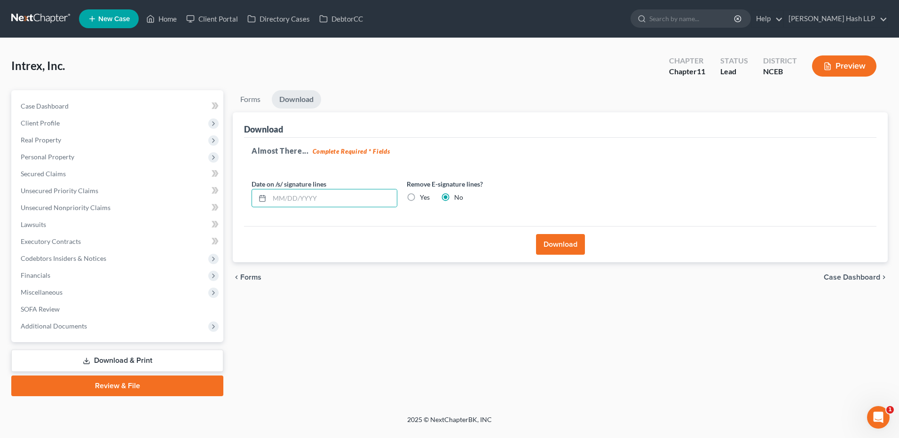
click at [420, 197] on label "Yes" at bounding box center [425, 197] width 10 height 9
click at [423, 197] on input "Yes" at bounding box center [426, 196] width 6 height 6
radio input "true"
radio input "false"
click at [557, 249] on button "Download" at bounding box center [560, 244] width 49 height 21
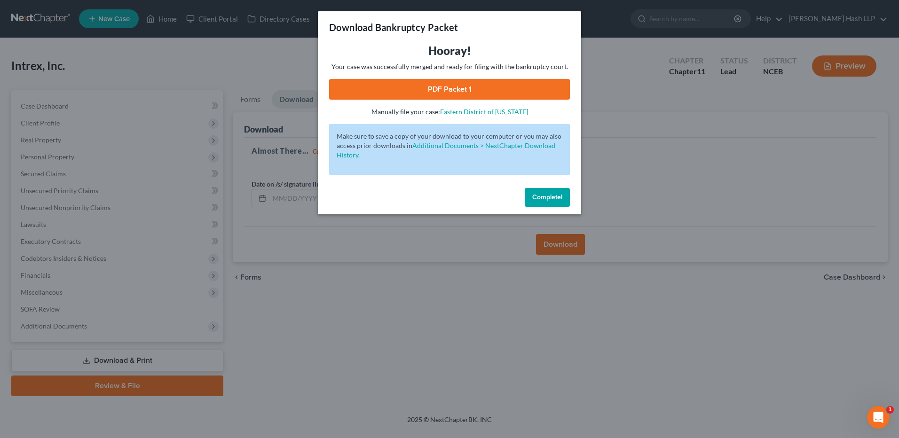
click at [455, 91] on link "PDF Packet 1" at bounding box center [449, 89] width 241 height 21
